Goal: Information Seeking & Learning: Learn about a topic

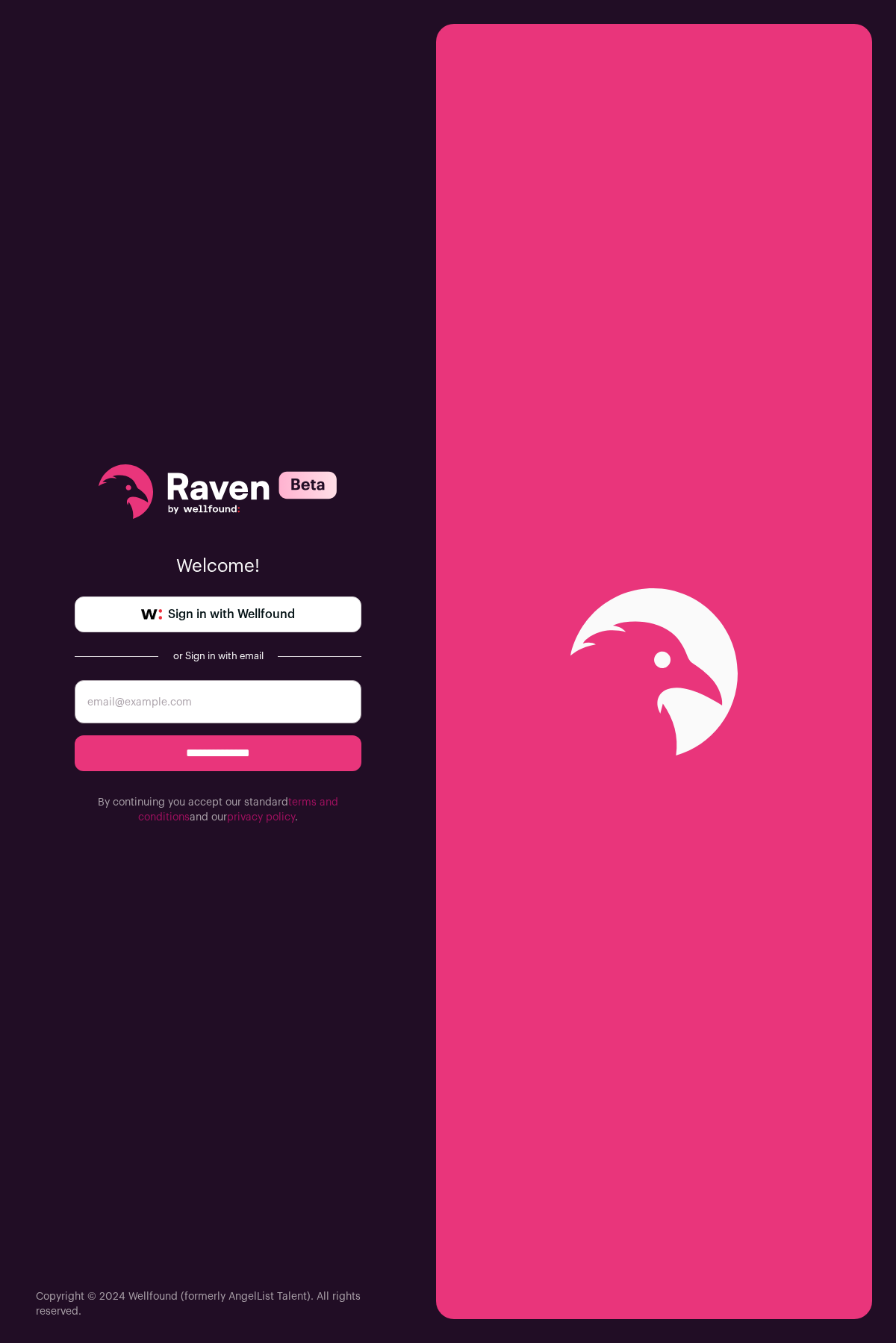
click at [213, 617] on span "Sign in with Wellfound" at bounding box center [231, 614] width 127 height 18
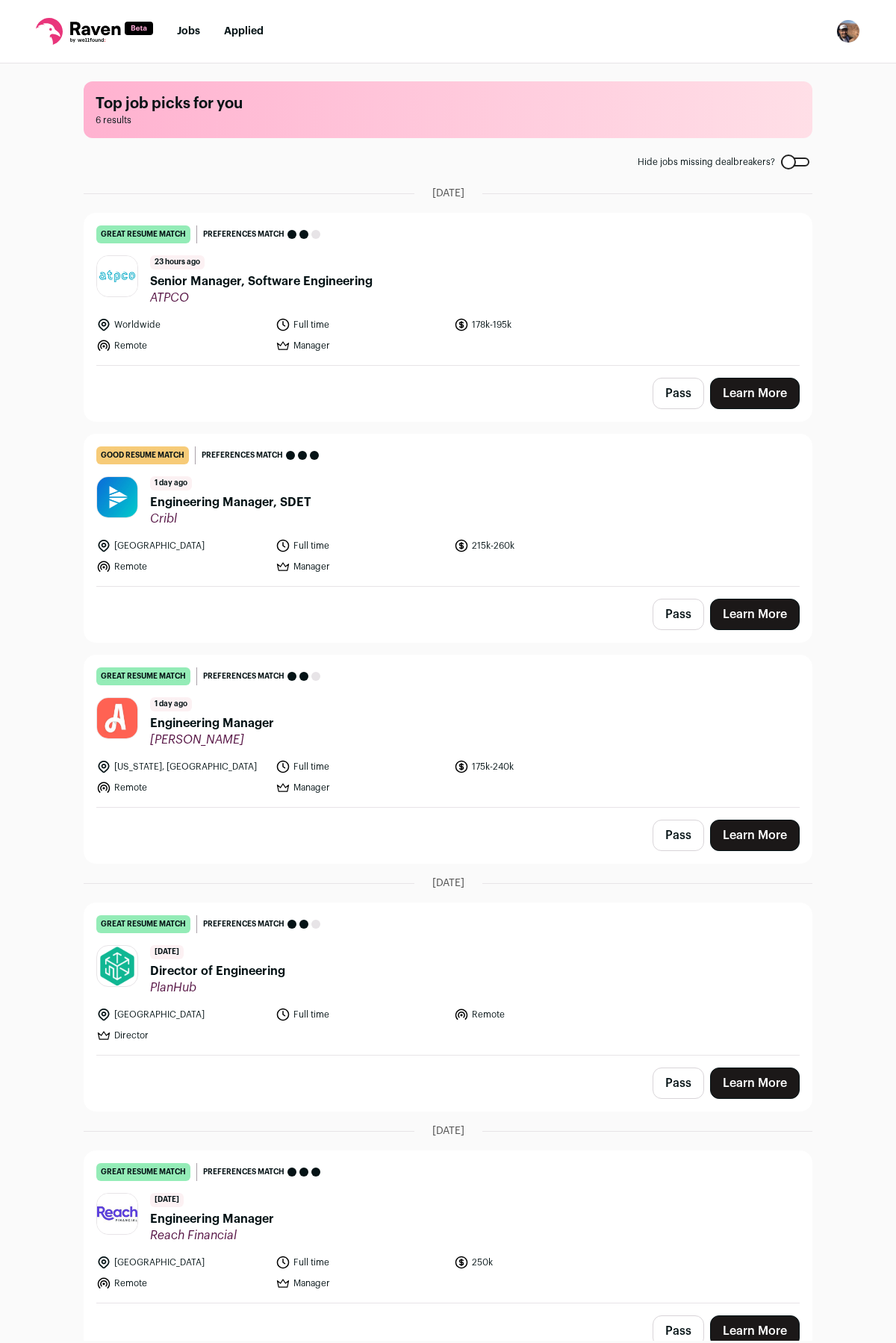
click at [287, 282] on span "Senior Manager, Software Engineering" at bounding box center [262, 282] width 223 height 18
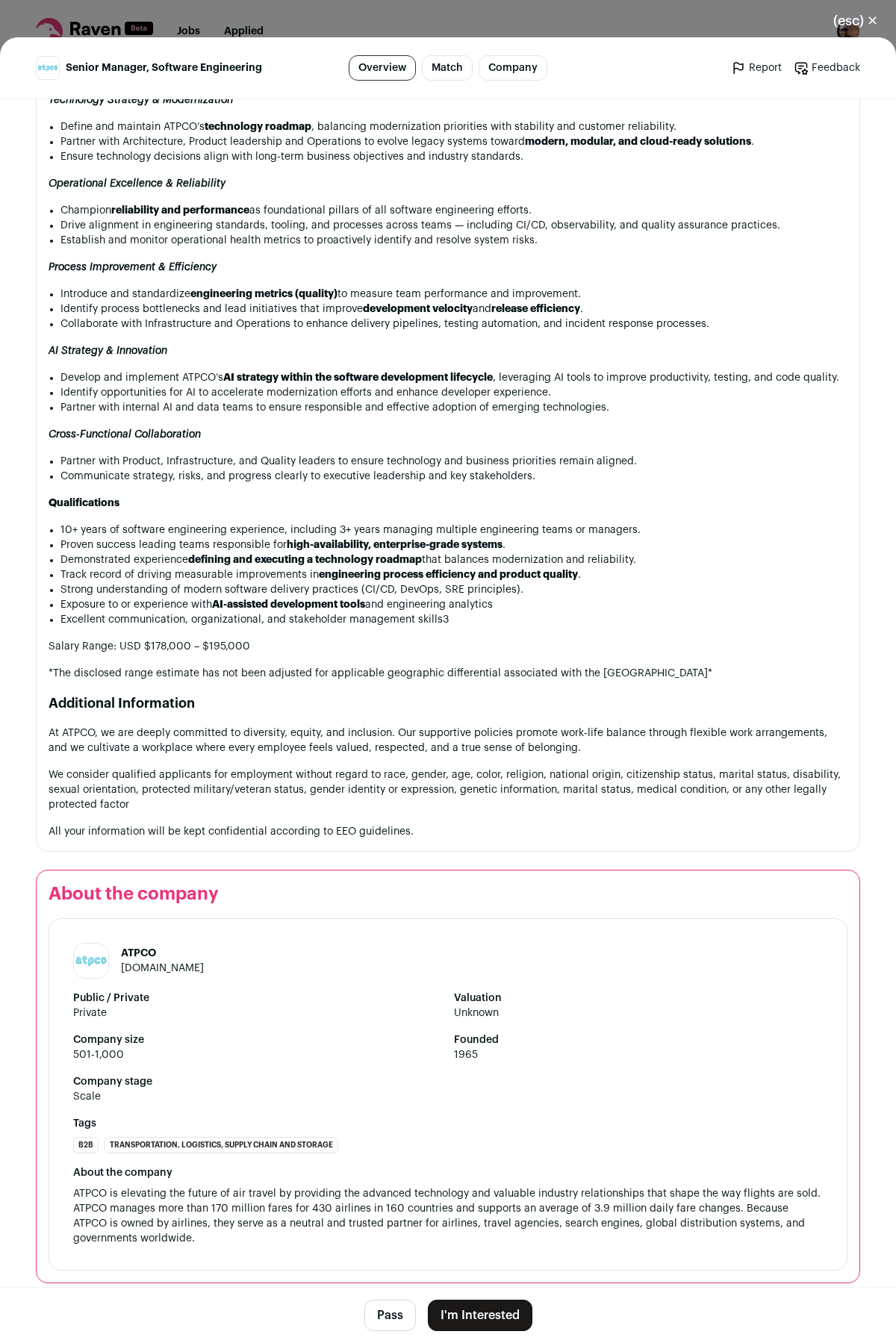
scroll to position [1586, 0]
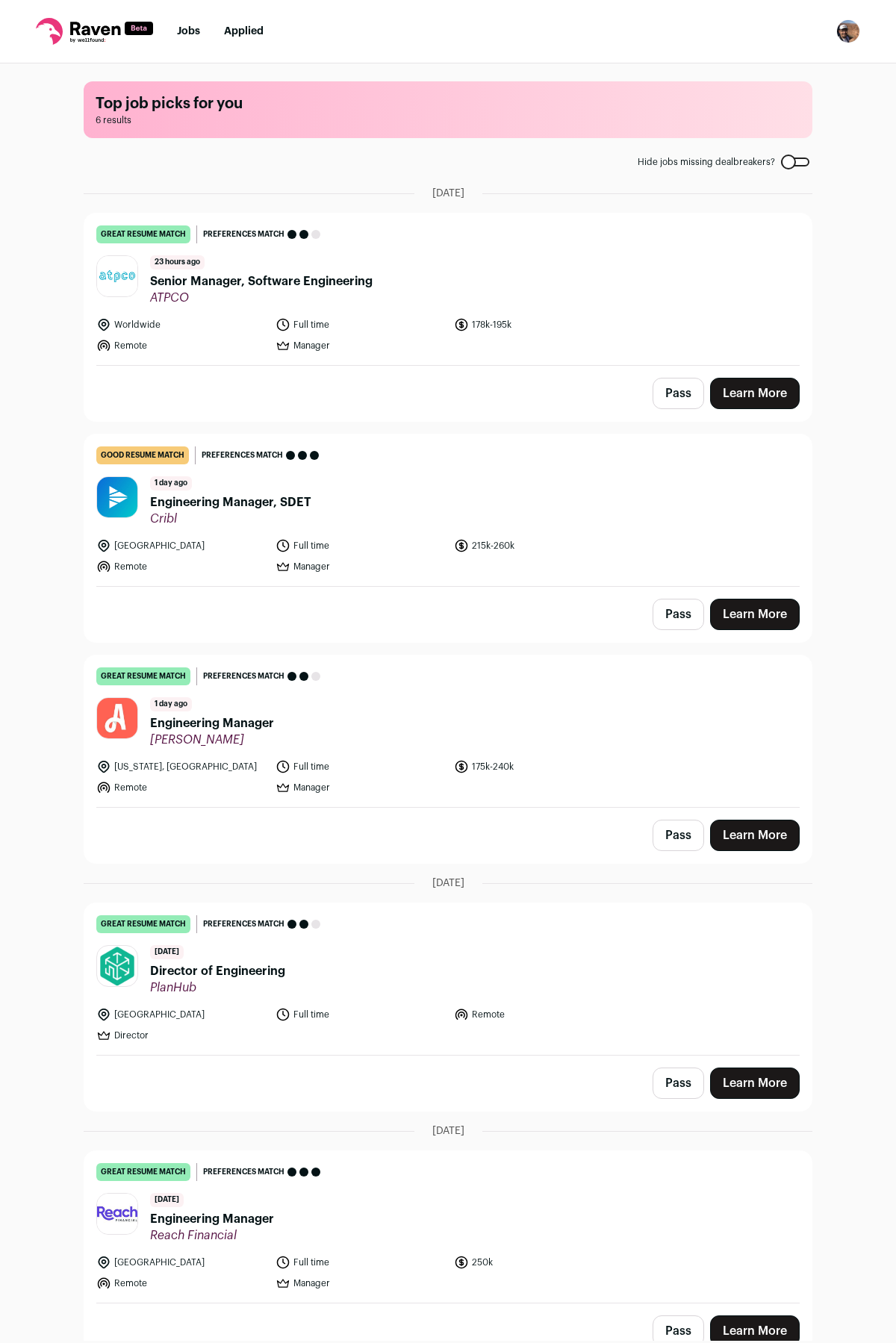
click at [225, 496] on span "Engineering Manager, SDET" at bounding box center [231, 502] width 162 height 18
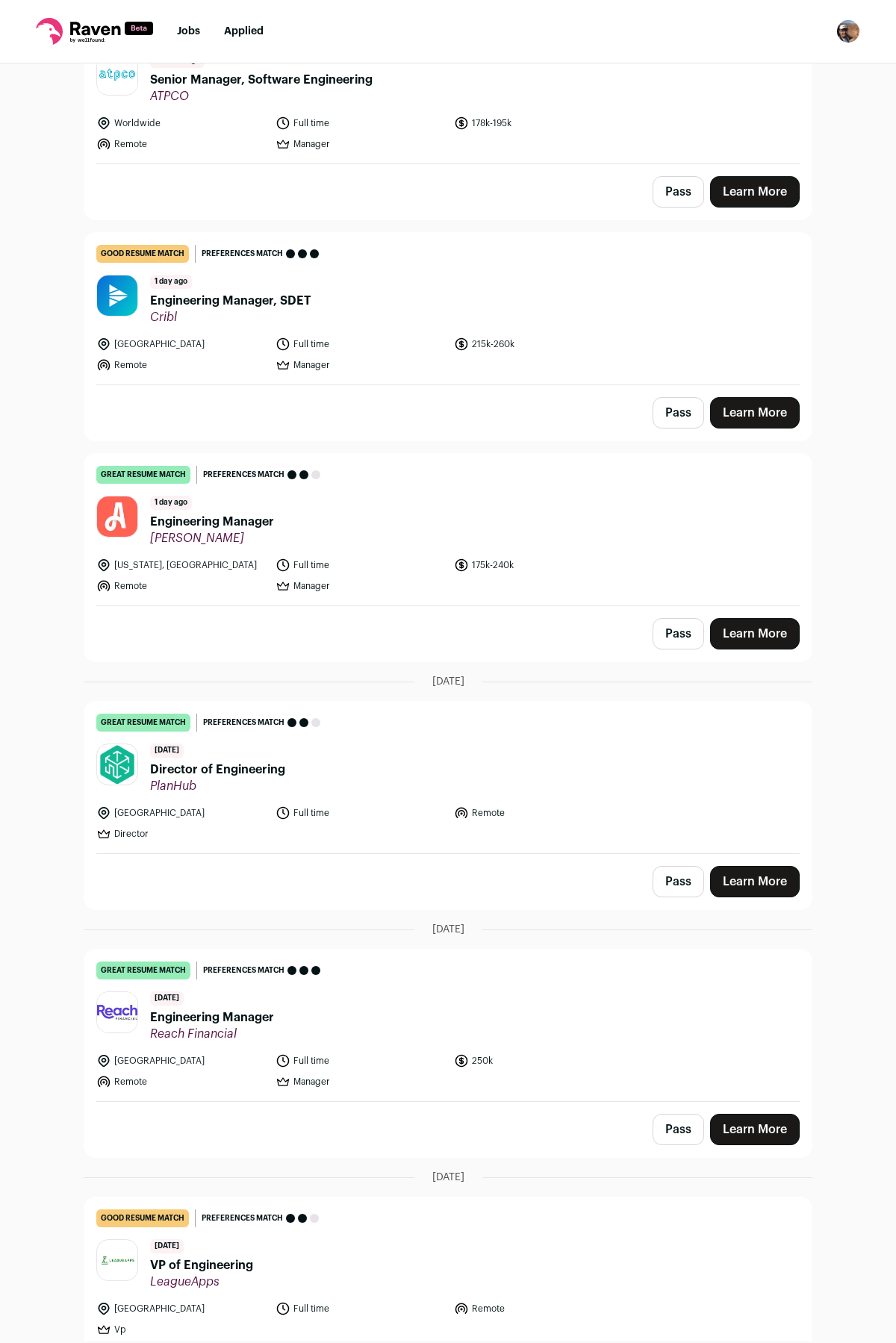
scroll to position [215, 0]
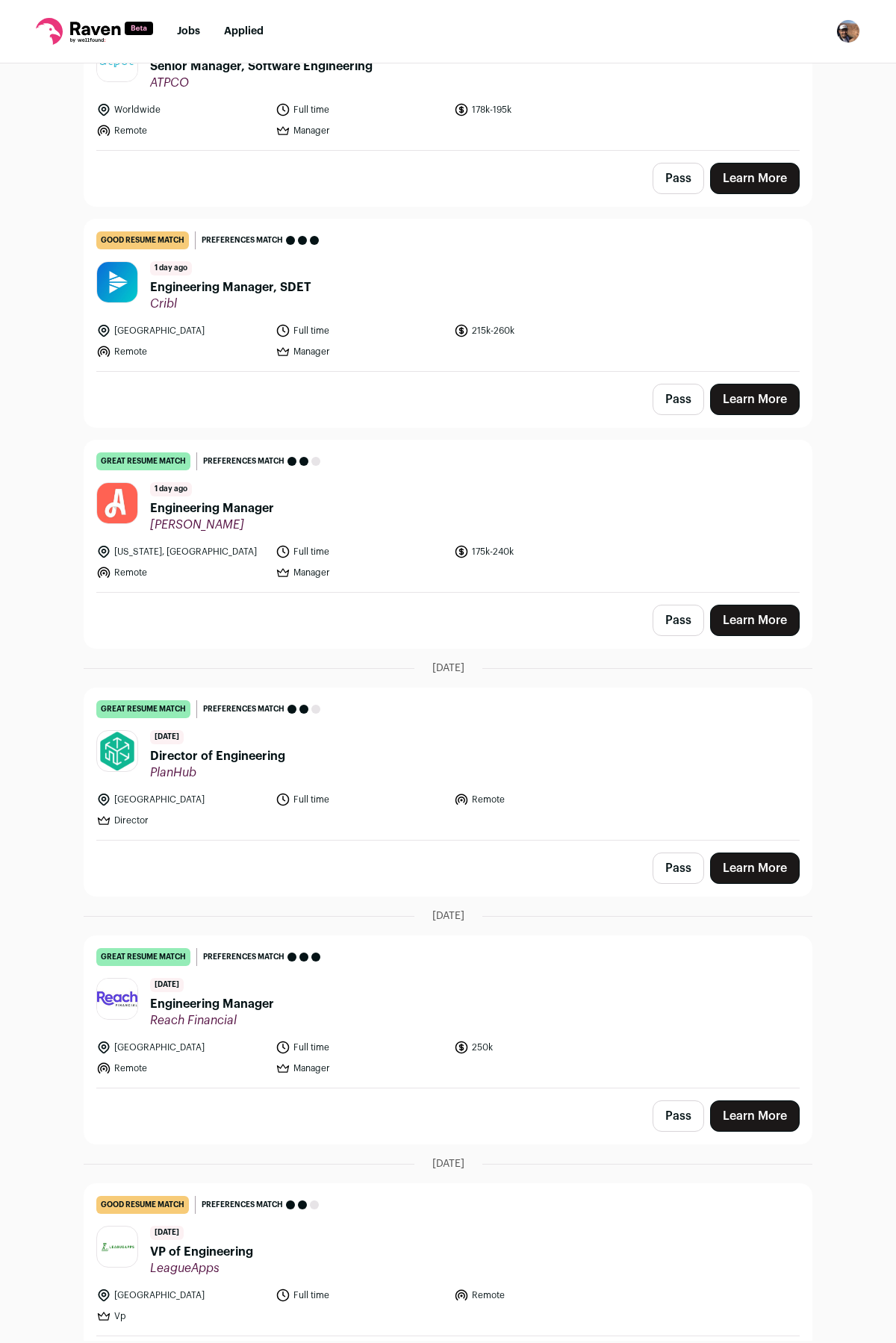
click at [238, 506] on span "Engineering Manager" at bounding box center [212, 508] width 124 height 18
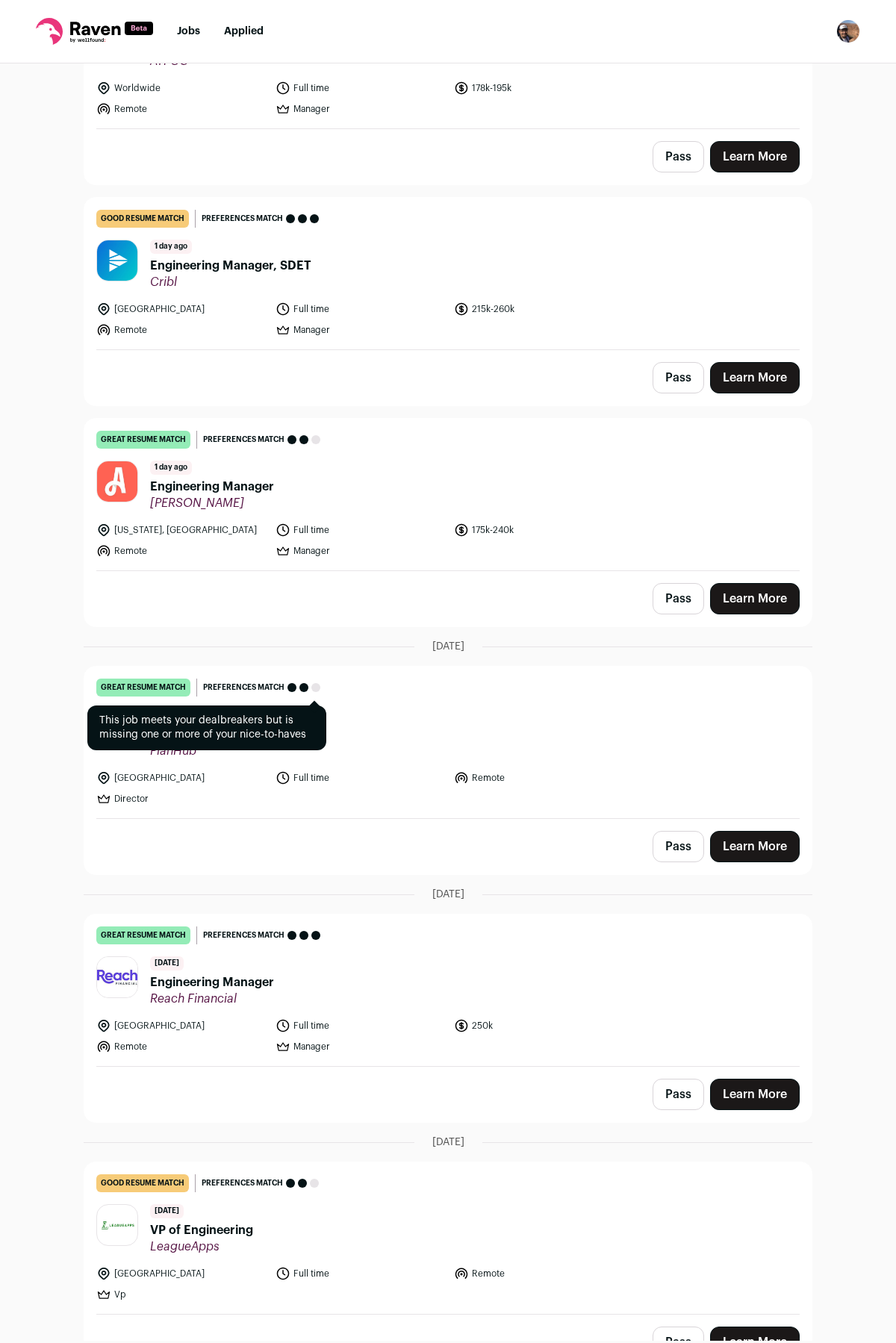
scroll to position [266, 0]
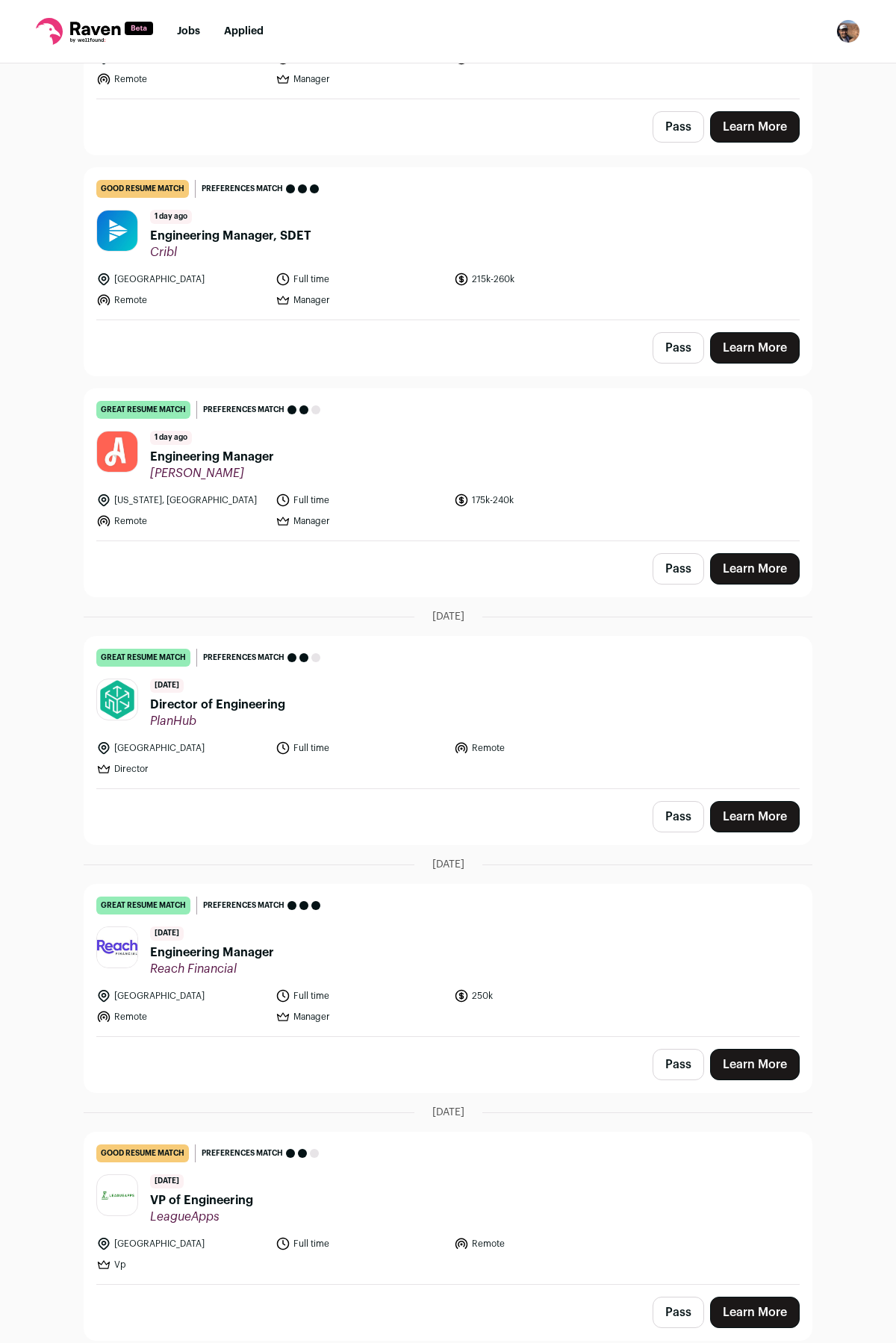
click at [248, 698] on span "Director of Engineering" at bounding box center [218, 705] width 135 height 18
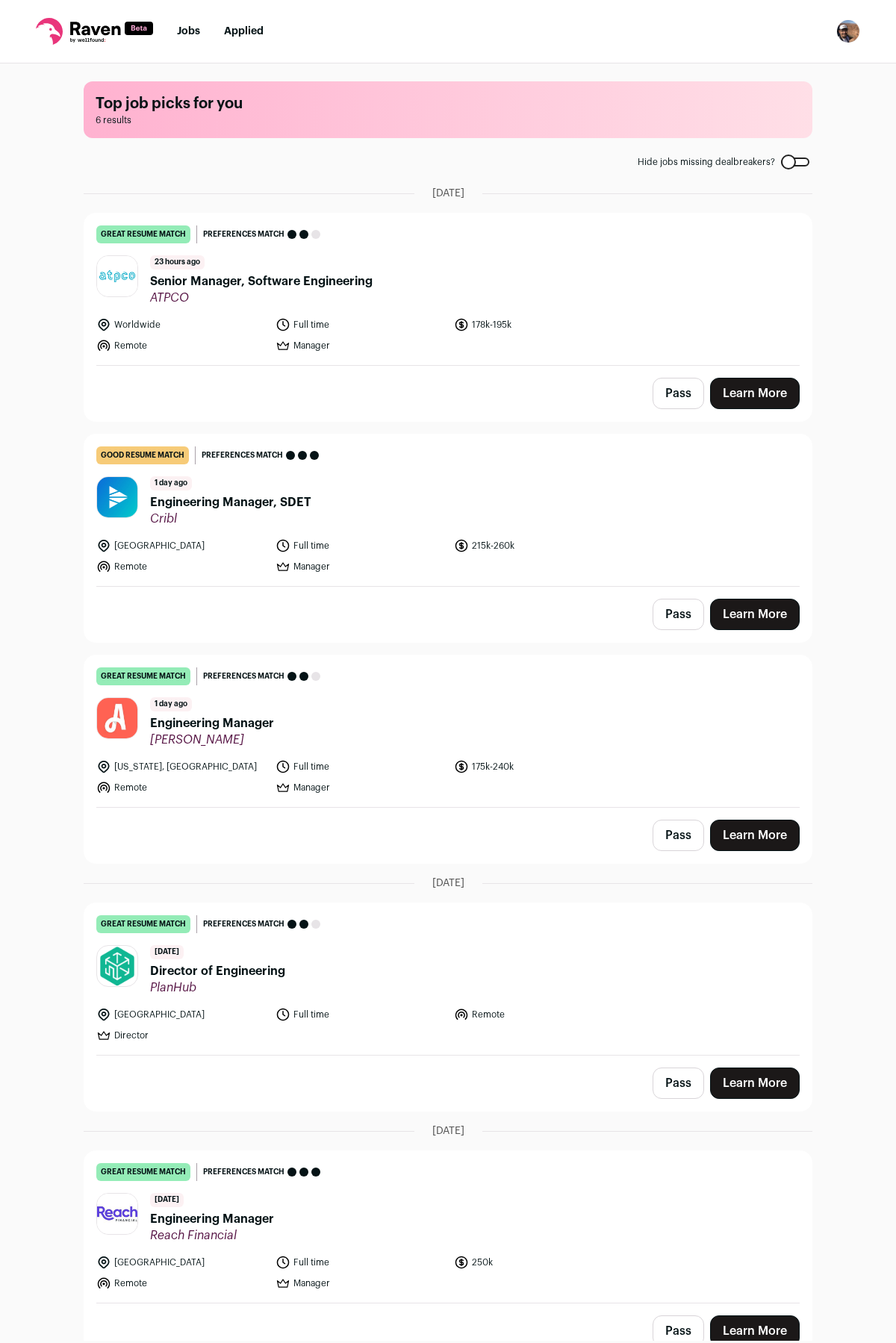
click at [187, 33] on link "Jobs" at bounding box center [188, 30] width 23 height 10
click at [84, 25] on icon at bounding box center [94, 31] width 117 height 27
click at [181, 33] on link "Jobs" at bounding box center [188, 30] width 23 height 10
